Goal: Entertainment & Leisure: Consume media (video, audio)

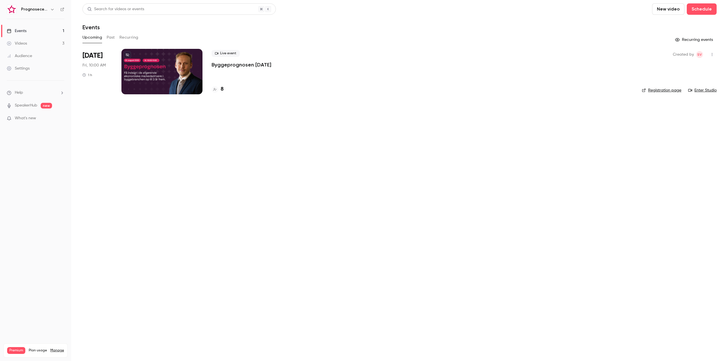
click at [346, 250] on main "Search for videos or events New video Schedule Events Upcoming Past Recurring R…" at bounding box center [399, 180] width 657 height 361
click at [49, 7] on div "Prognosecenteret | Powered by Hubexo" at bounding box center [38, 9] width 35 height 7
click at [53, 7] on icon "button" at bounding box center [52, 9] width 5 height 5
click at [53, 47] on li "Switch channel 11" at bounding box center [58, 52] width 106 height 15
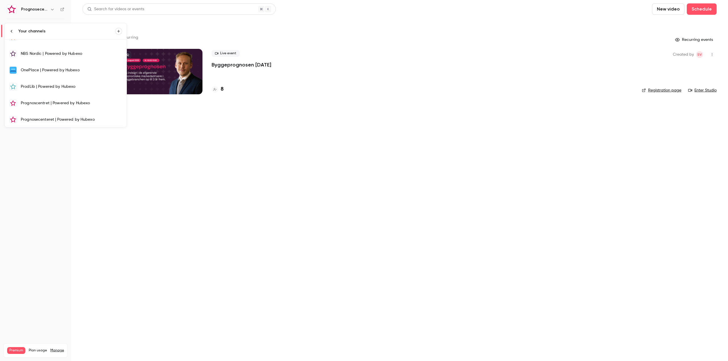
scroll to position [93, 0]
click at [57, 54] on div "NBS Nordic | Powered by Hubexo" at bounding box center [71, 53] width 101 height 6
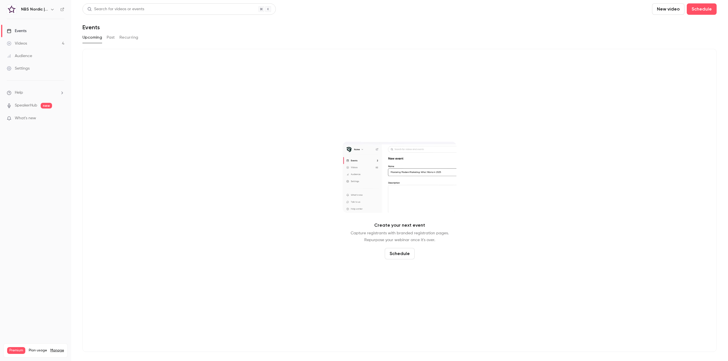
click at [32, 43] on link "Videos 4" at bounding box center [35, 43] width 71 height 13
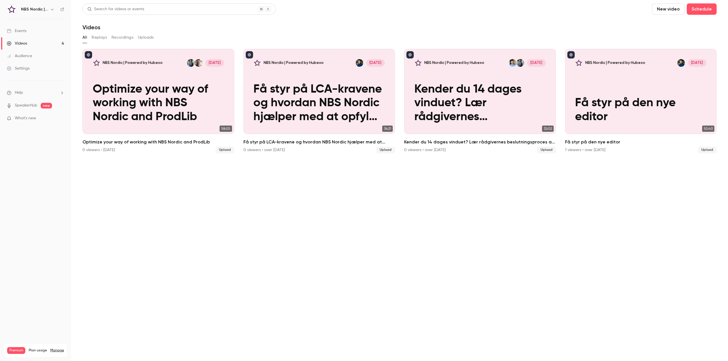
click at [151, 202] on section "Search for videos or events New video Schedule Videos All Replays Recordings Up…" at bounding box center [399, 180] width 634 height 354
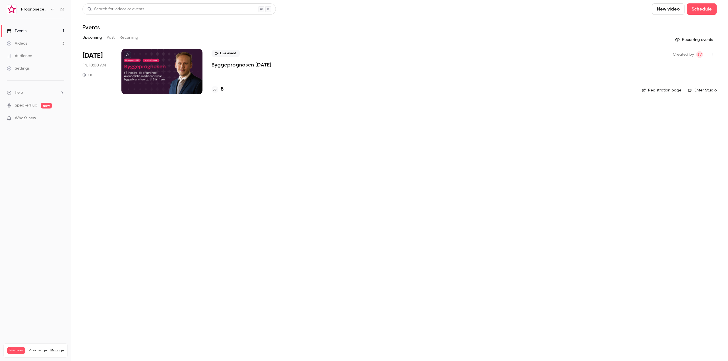
click at [34, 118] on span "What's new" at bounding box center [25, 118] width 21 height 6
click at [201, 133] on div at bounding box center [364, 180] width 728 height 361
click at [225, 169] on main "Search for videos or events New video Schedule Events Upcoming Past Recurring R…" at bounding box center [399, 180] width 657 height 361
drag, startPoint x: 346, startPoint y: 76, endPoint x: 155, endPoint y: 3, distance: 204.8
click at [346, 76] on div "Live event Byggeprognosen [DATE] 8" at bounding box center [421, 71] width 421 height 45
